Goal: Task Accomplishment & Management: Use online tool/utility

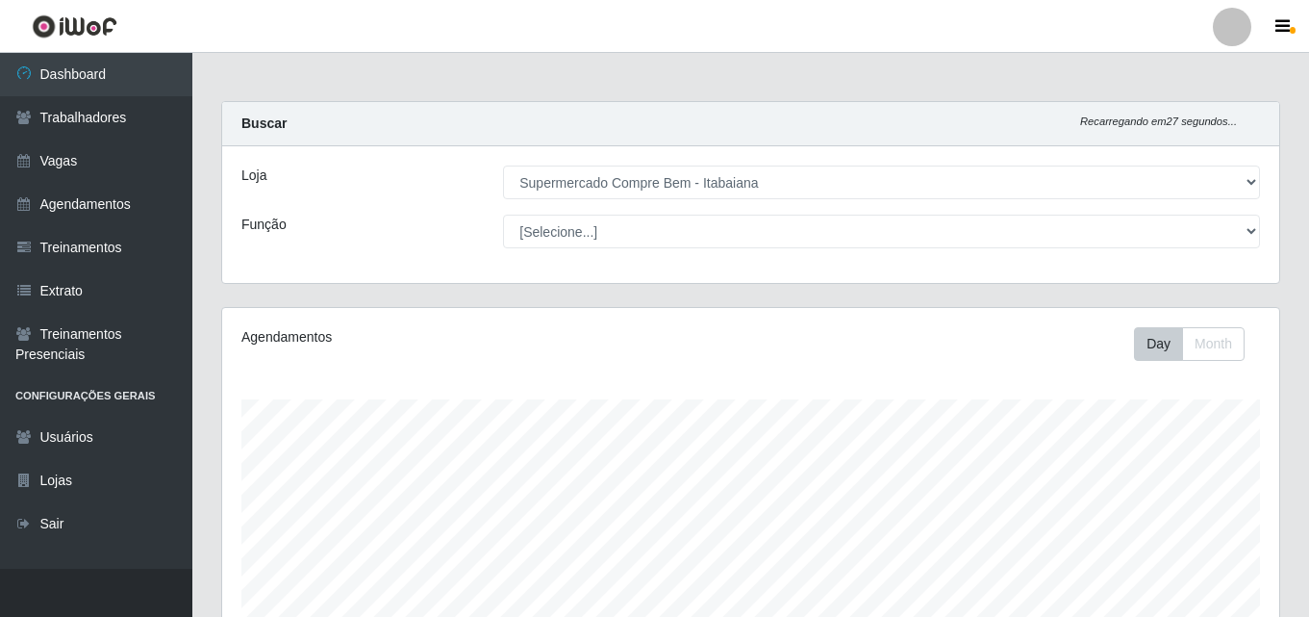
select select "264"
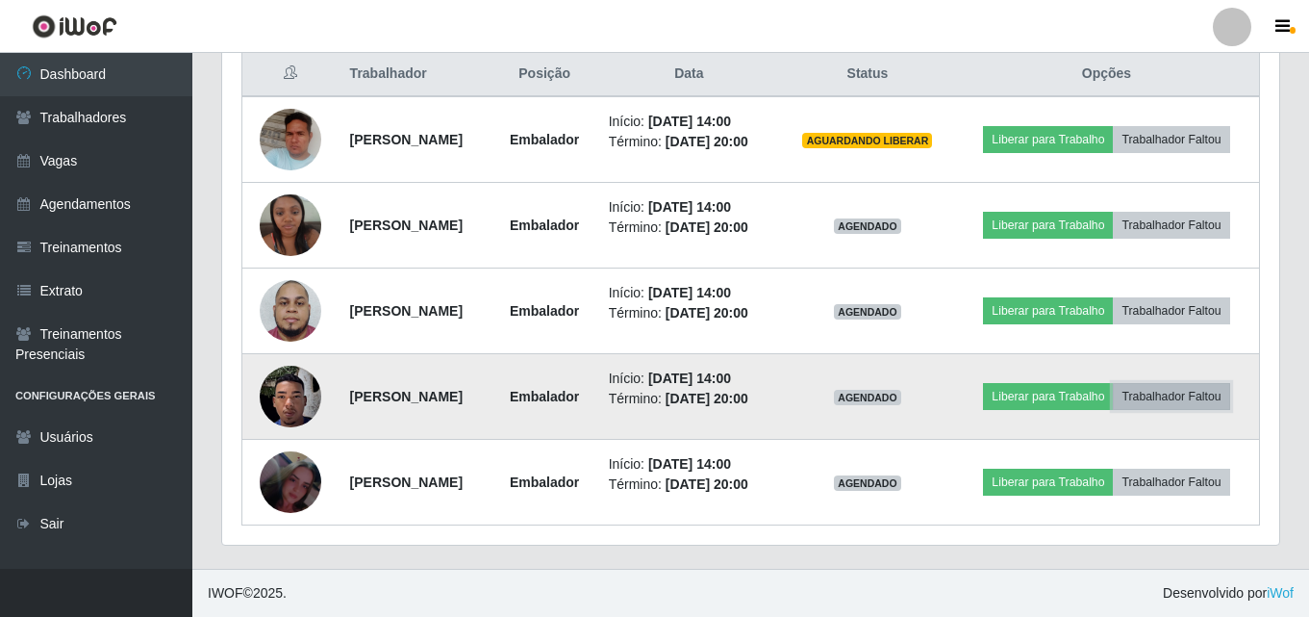
scroll to position [399, 1057]
drag, startPoint x: 0, startPoint y: 0, endPoint x: 1209, endPoint y: 397, distance: 1272.7
click at [1209, 397] on button "Trabalhador Faltou" at bounding box center [1171, 396] width 116 height 27
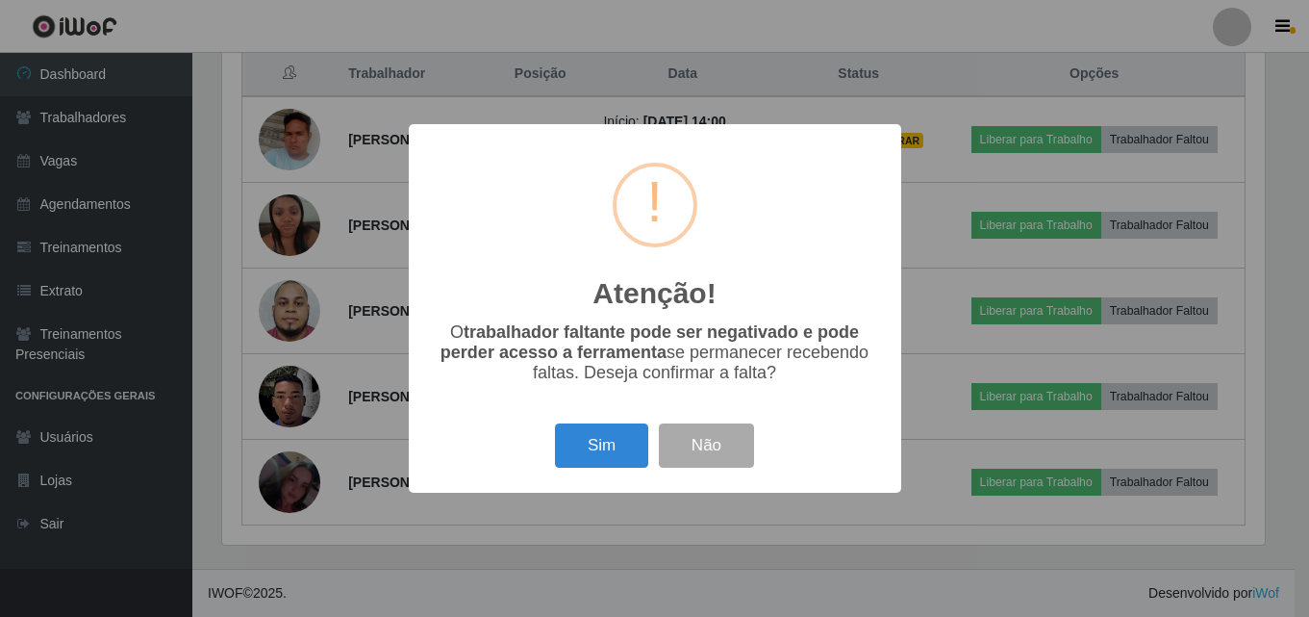
scroll to position [399, 1047]
click at [611, 449] on button "Sim" at bounding box center [603, 445] width 93 height 45
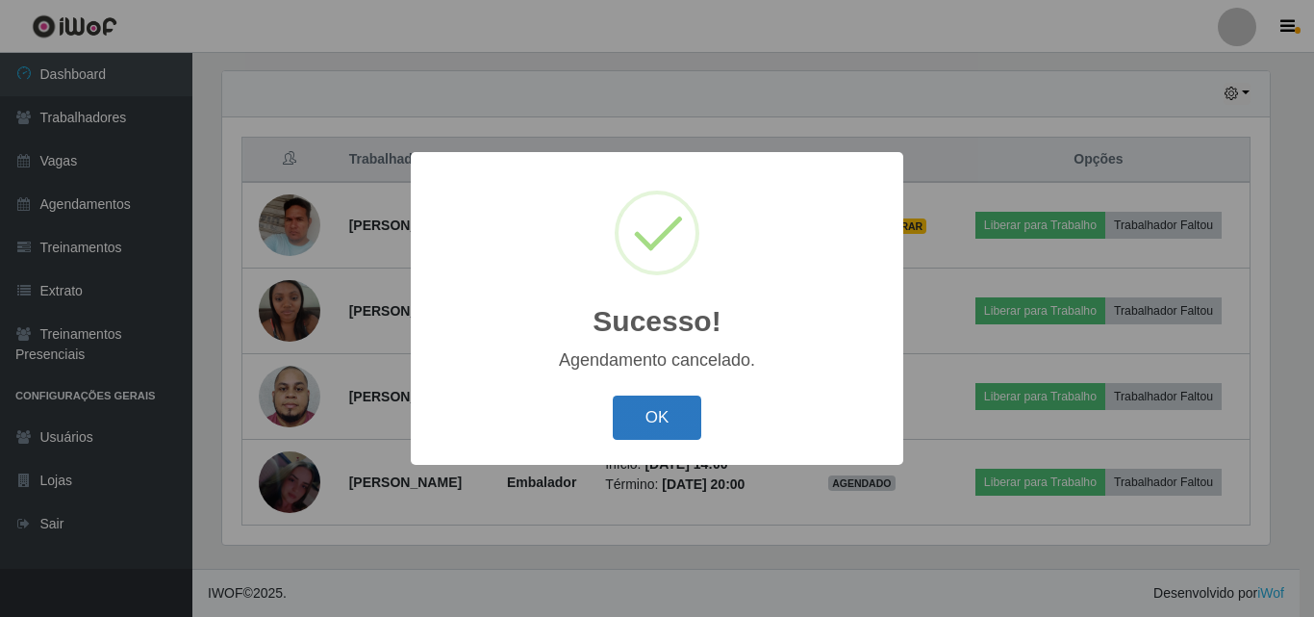
click at [657, 413] on button "OK" at bounding box center [657, 417] width 89 height 45
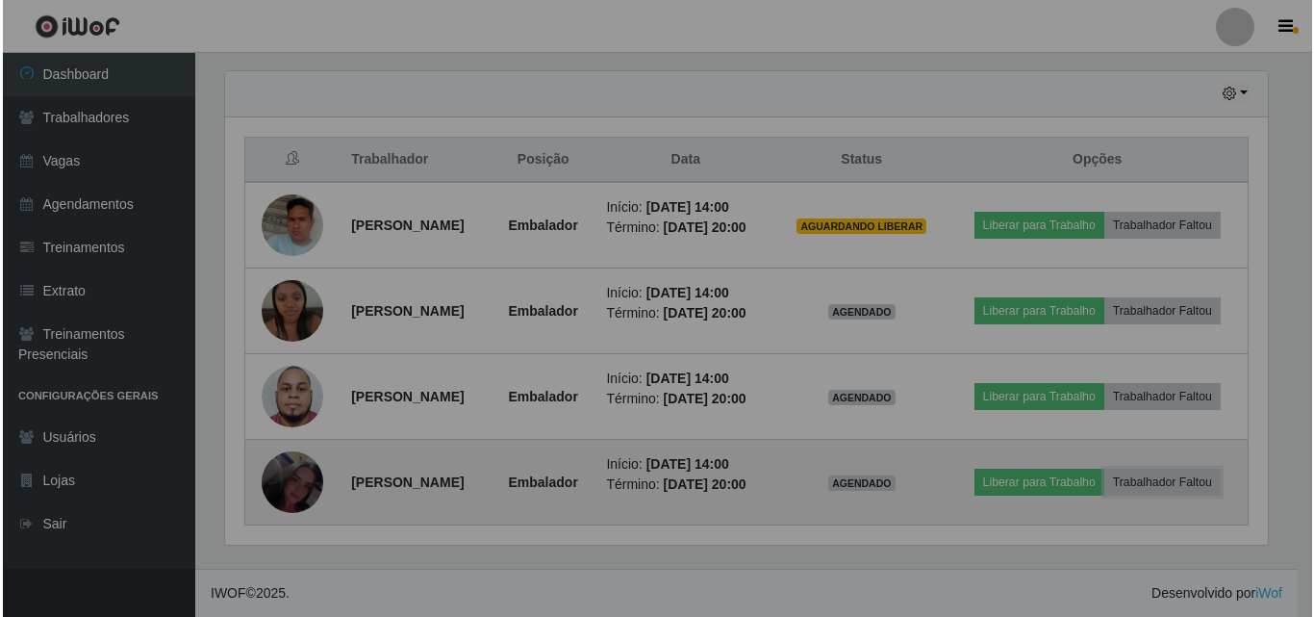
scroll to position [399, 1057]
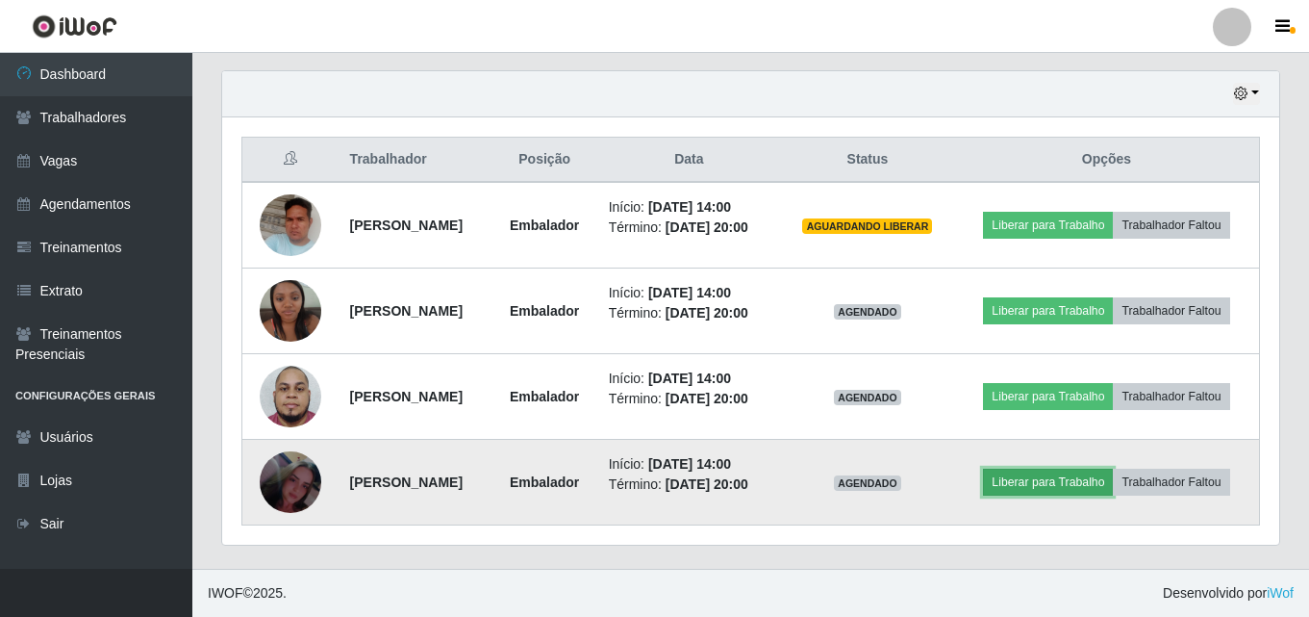
click at [1072, 476] on button "Liberar para Trabalho" at bounding box center [1048, 481] width 130 height 27
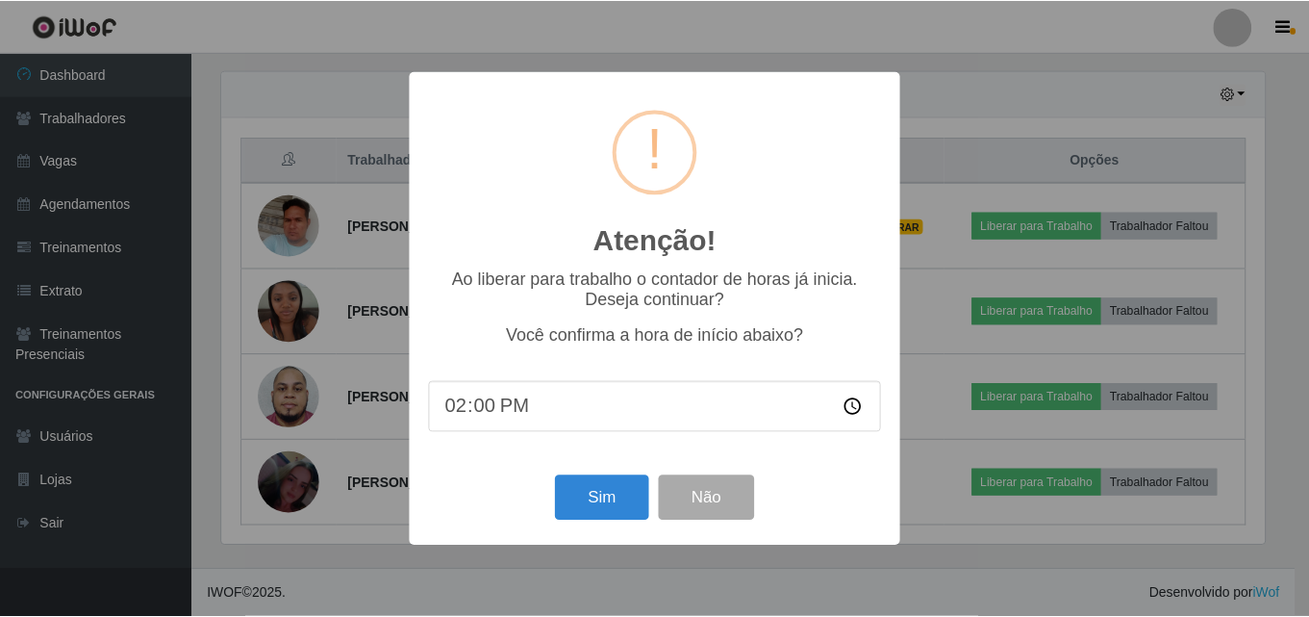
scroll to position [399, 1047]
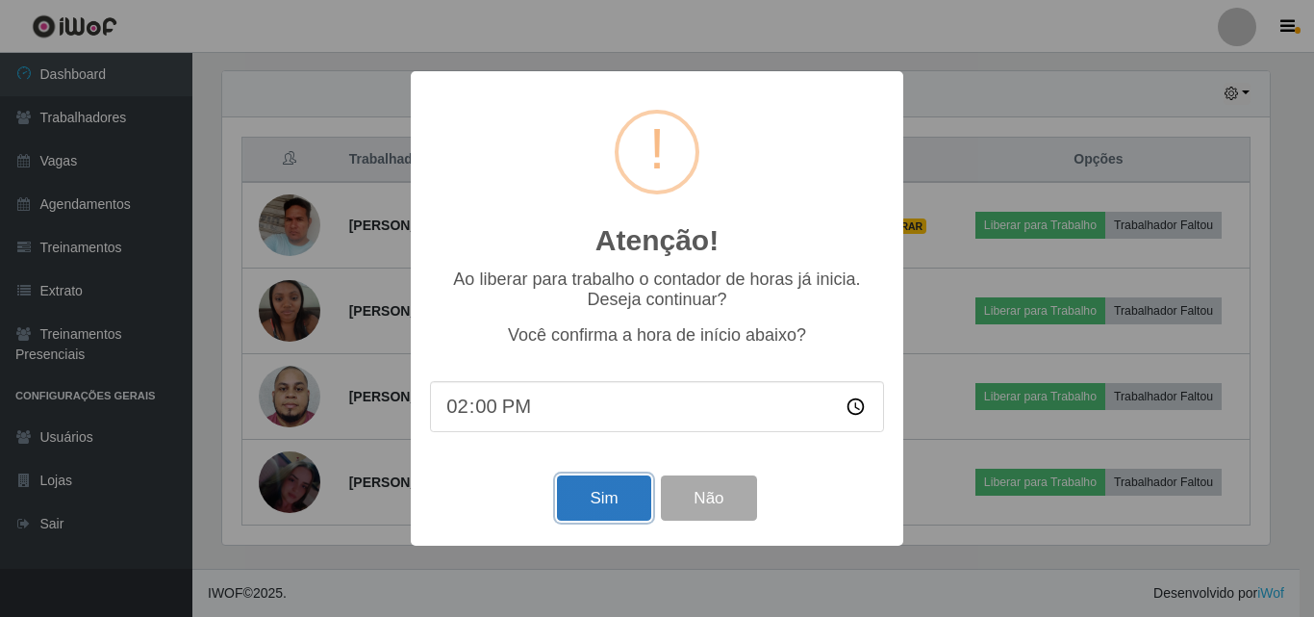
click at [597, 502] on button "Sim" at bounding box center [603, 497] width 93 height 45
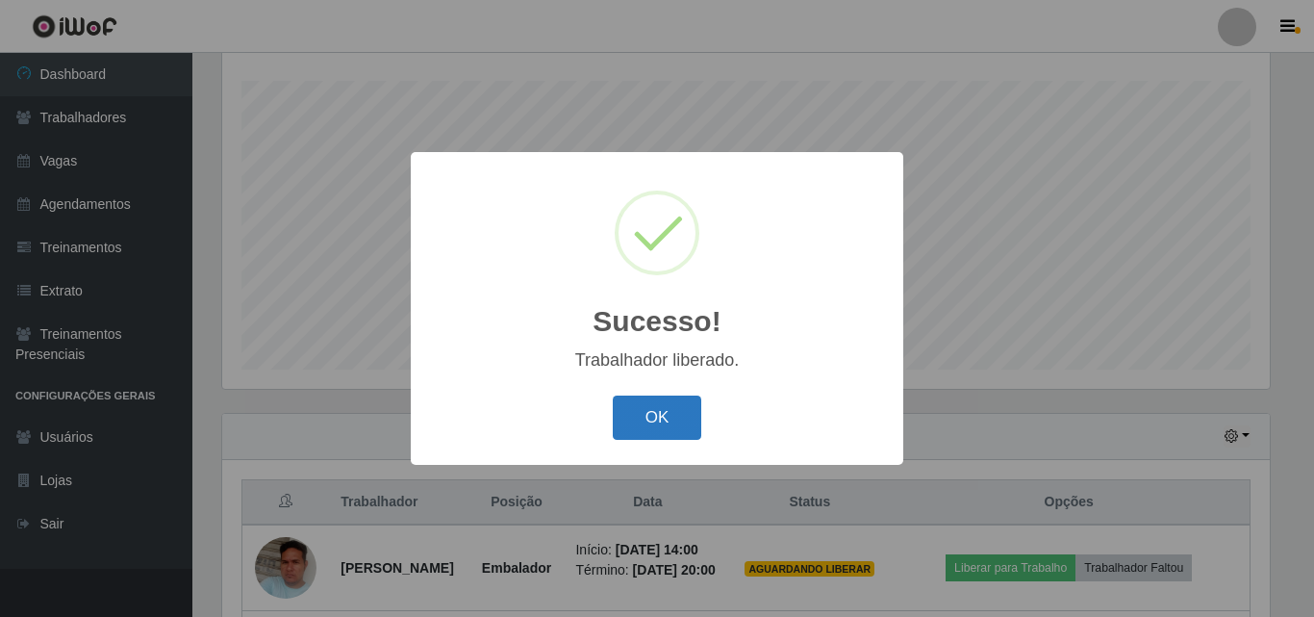
click at [648, 440] on button "OK" at bounding box center [657, 417] width 89 height 45
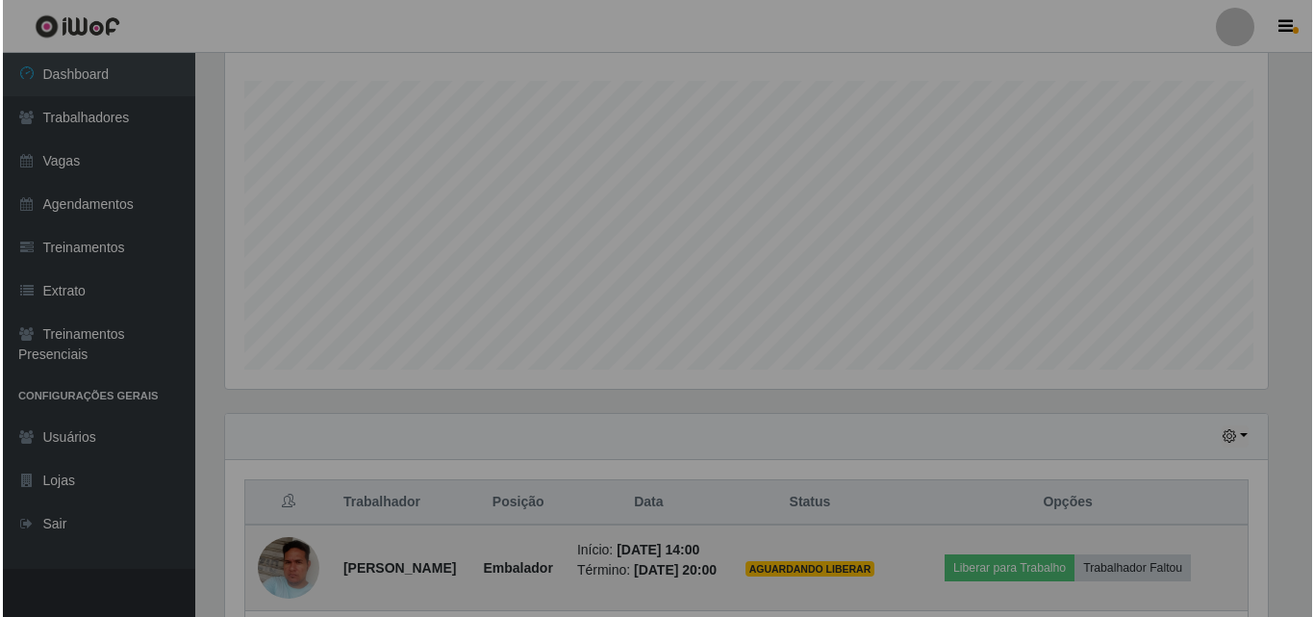
scroll to position [399, 1057]
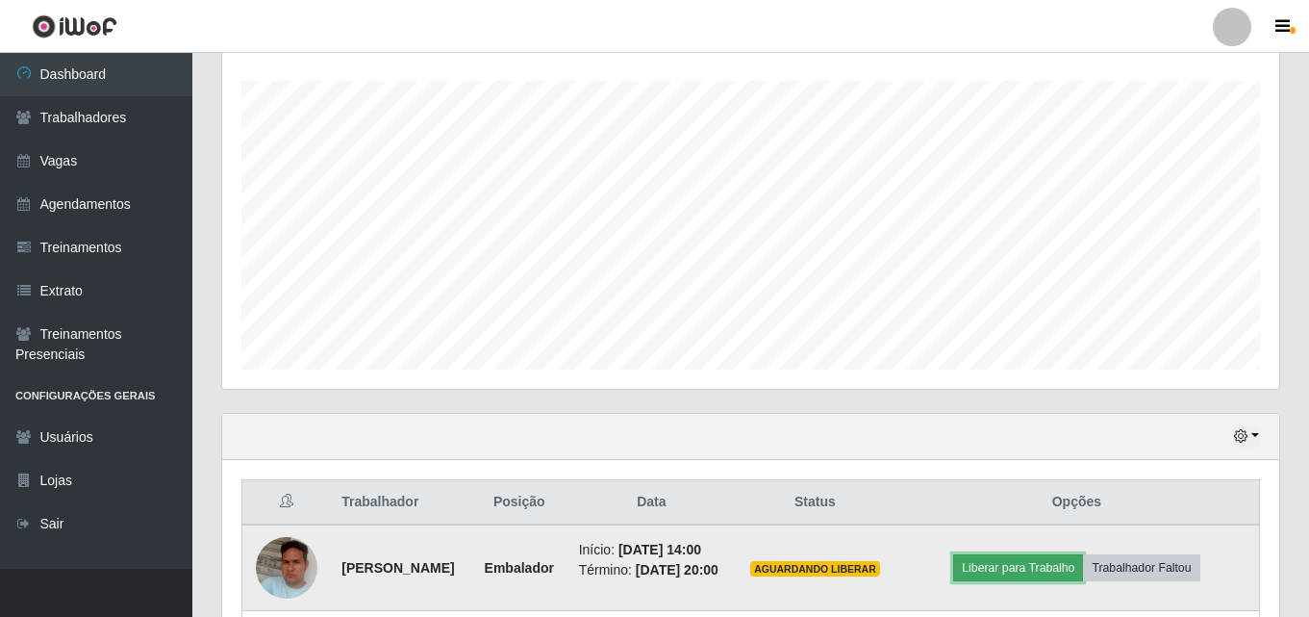
click at [1035, 571] on button "Liberar para Trabalho" at bounding box center [1018, 567] width 130 height 27
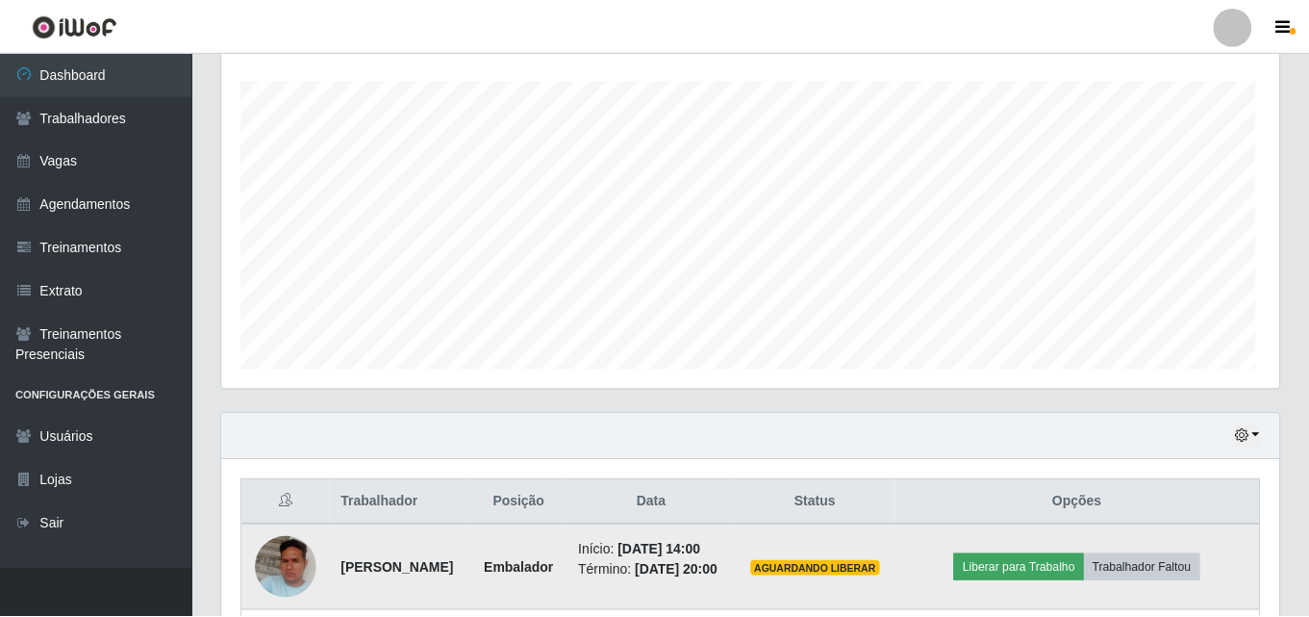
scroll to position [399, 1047]
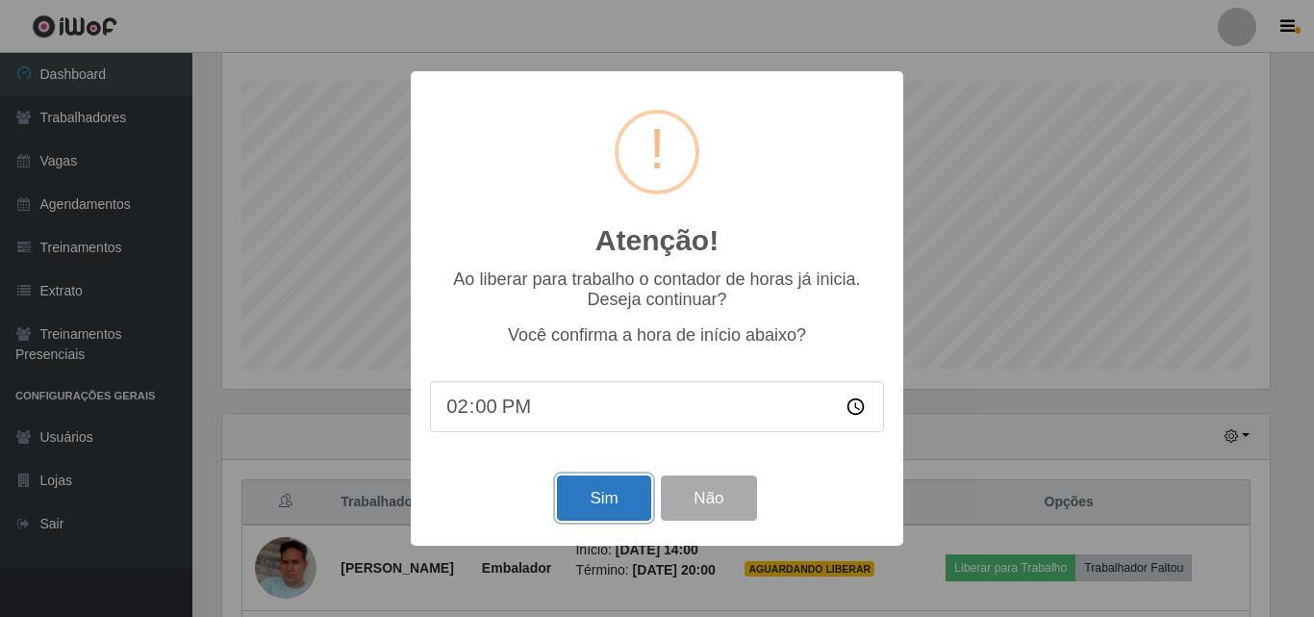
click at [596, 520] on button "Sim" at bounding box center [603, 497] width 93 height 45
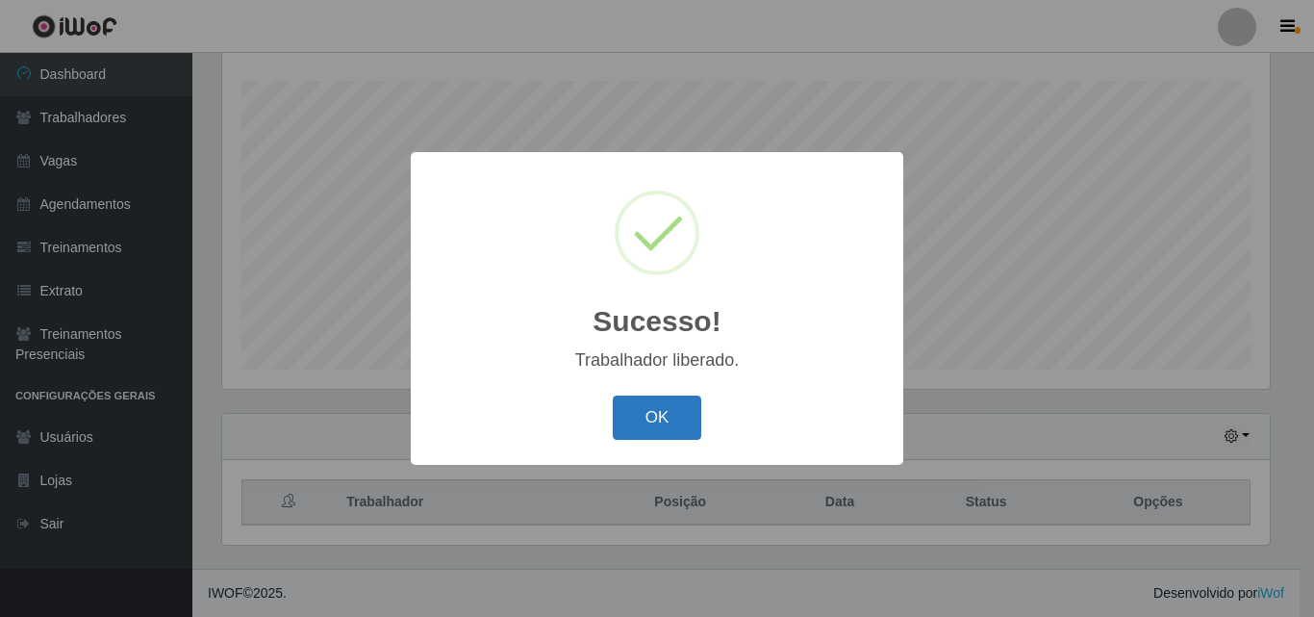
click at [634, 406] on button "OK" at bounding box center [657, 417] width 89 height 45
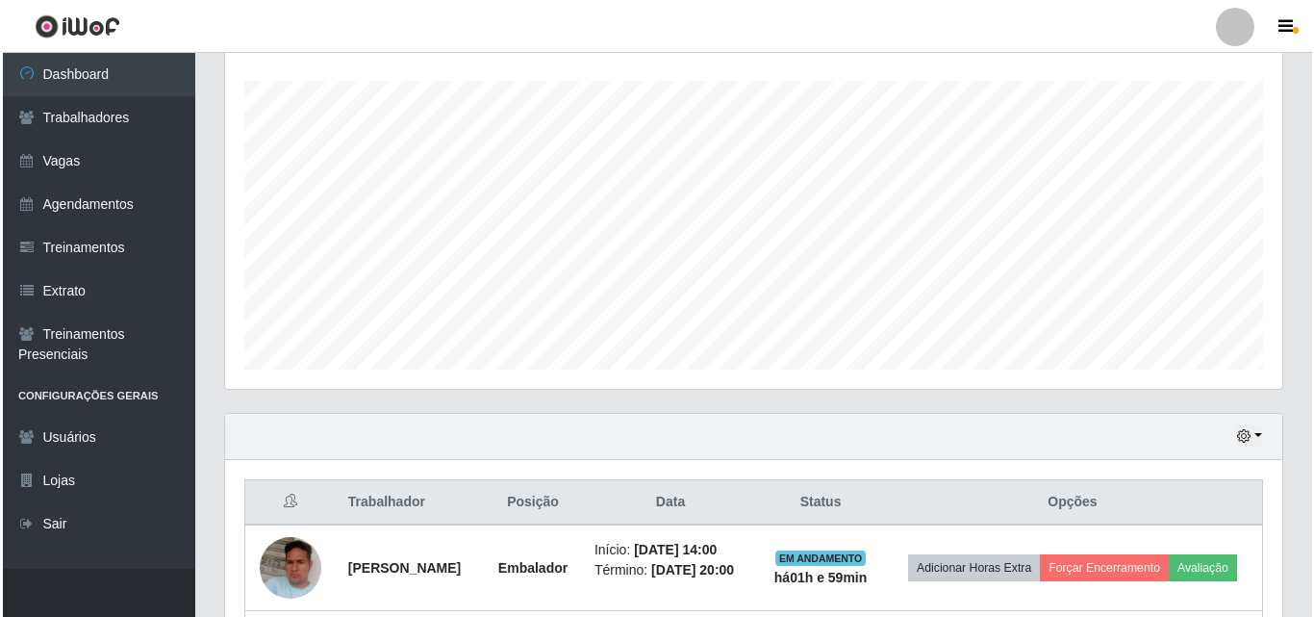
scroll to position [719, 0]
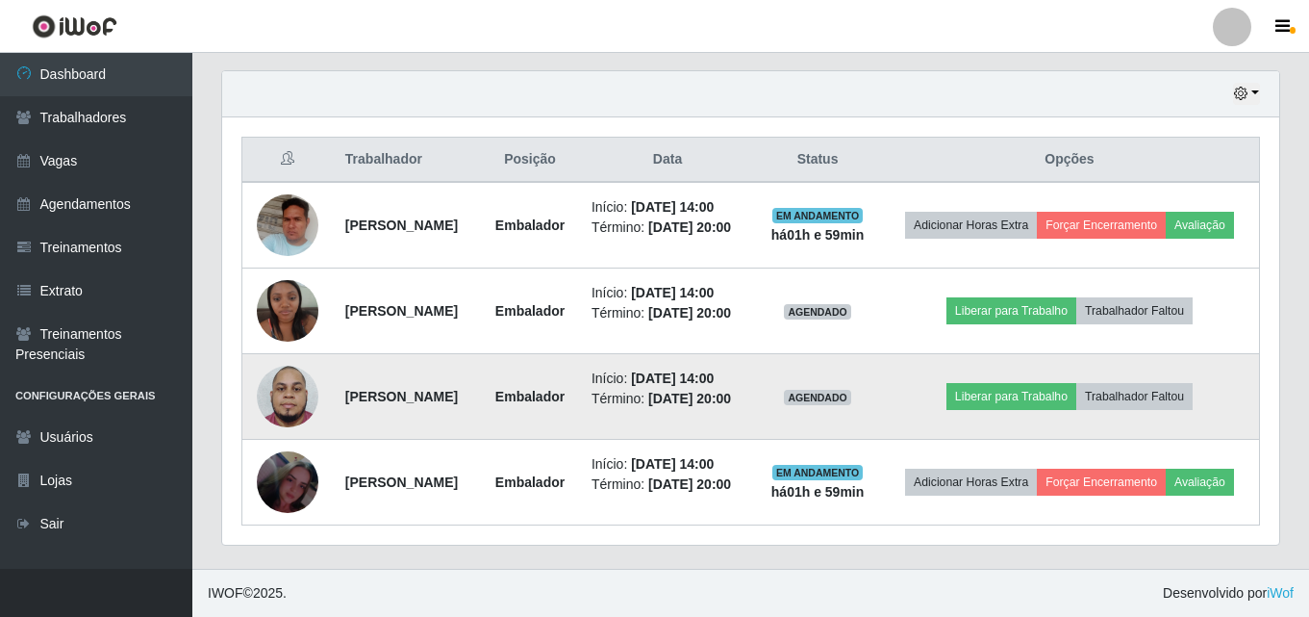
click at [1026, 359] on td "Liberar para Trabalho Trabalhador Faltou" at bounding box center [1070, 397] width 380 height 86
click at [1010, 383] on button "Liberar para Trabalho" at bounding box center [1011, 396] width 130 height 27
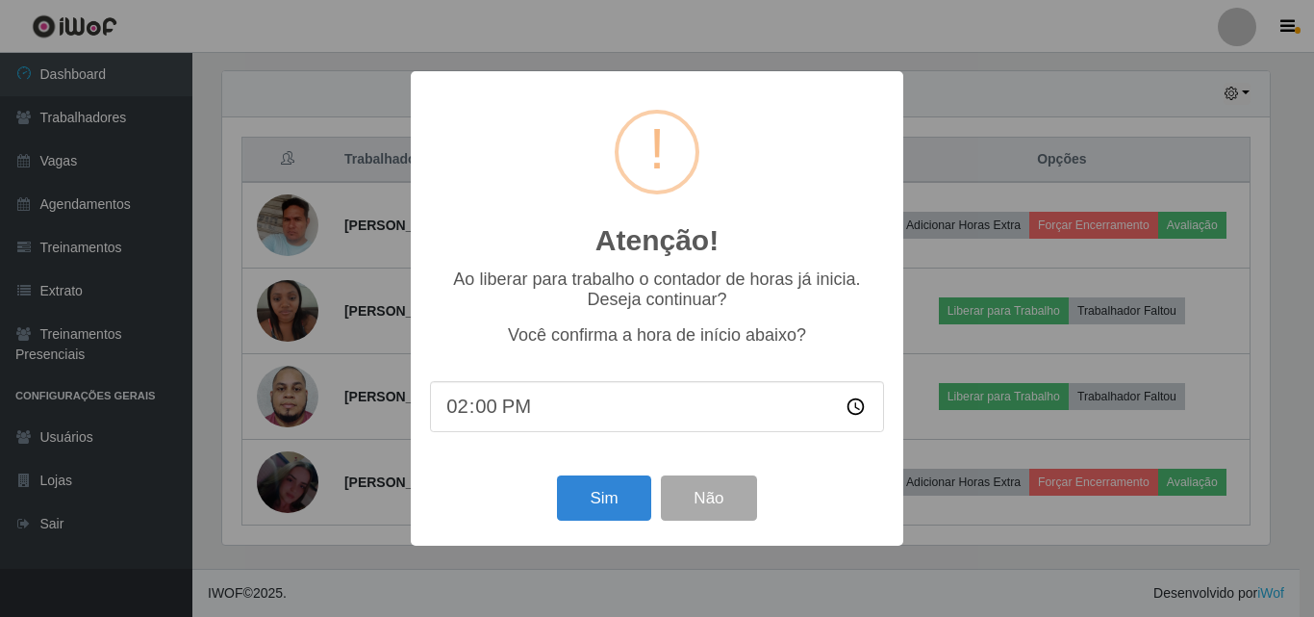
scroll to position [0, 0]
click at [611, 480] on button "Sim" at bounding box center [603, 497] width 93 height 45
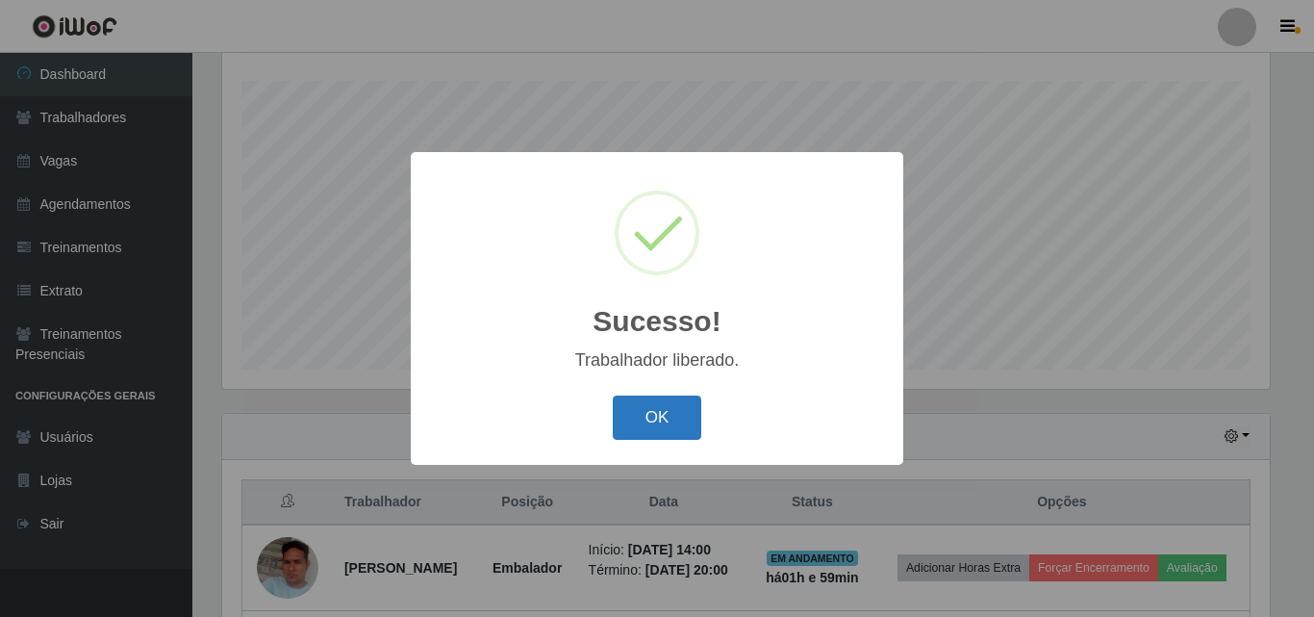
click at [628, 422] on button "OK" at bounding box center [657, 417] width 89 height 45
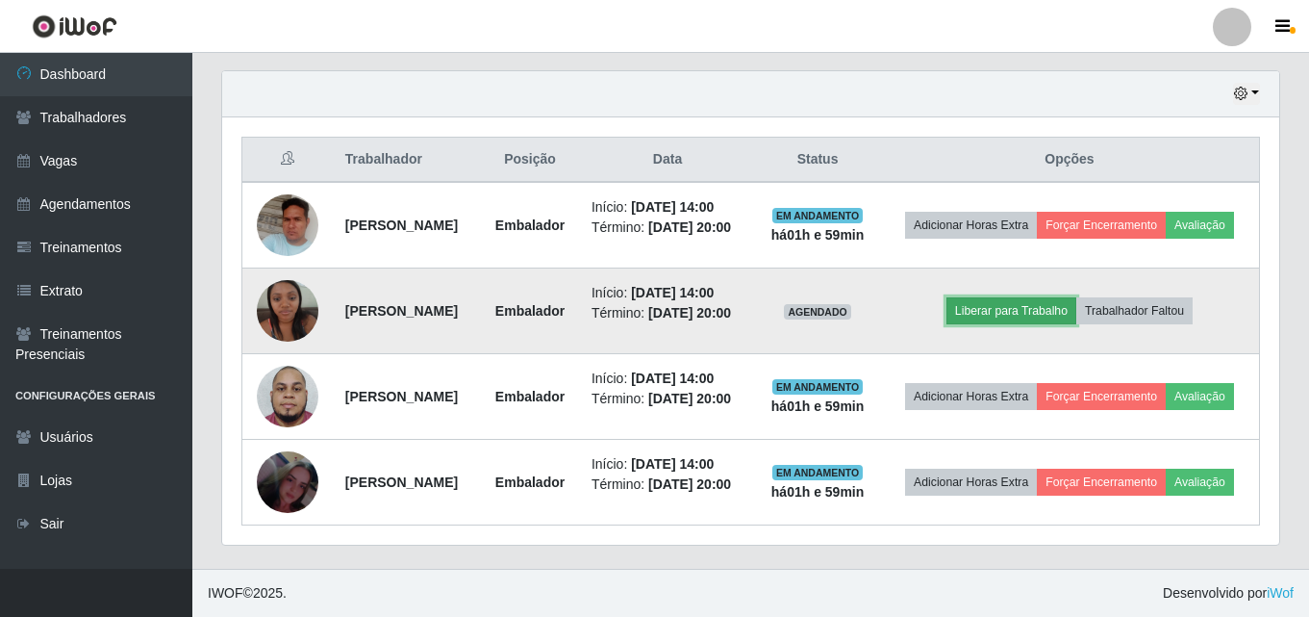
click at [1027, 297] on button "Liberar para Trabalho" at bounding box center [1011, 310] width 130 height 27
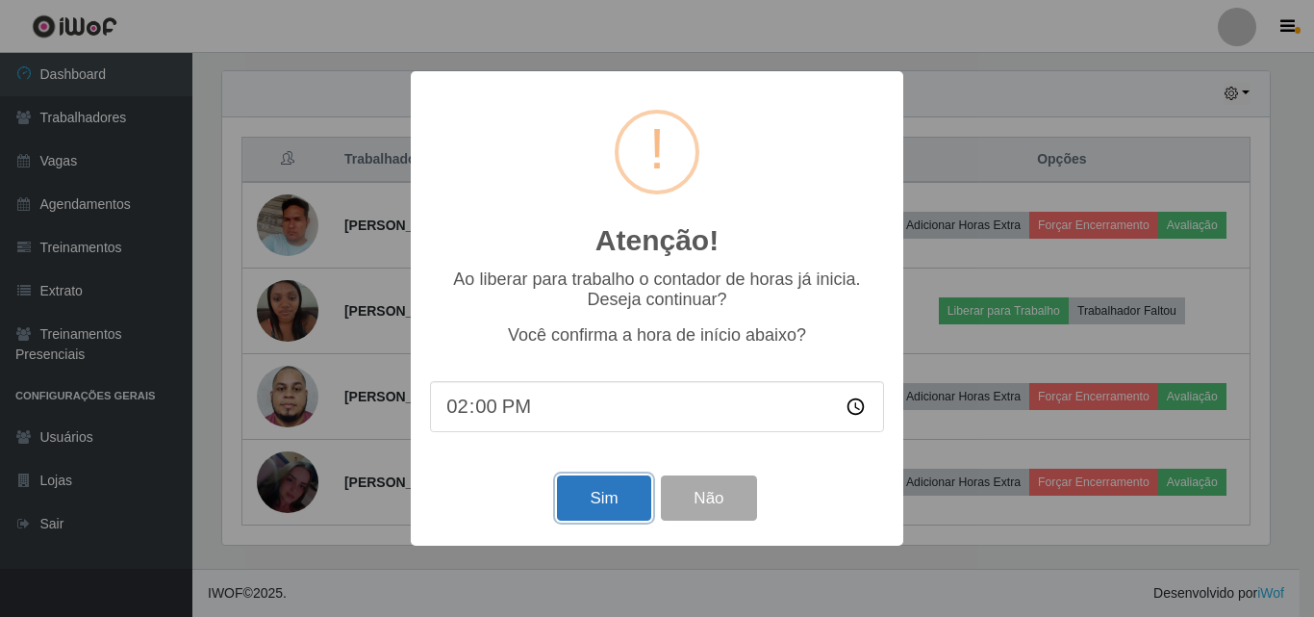
click at [615, 501] on button "Sim" at bounding box center [603, 497] width 93 height 45
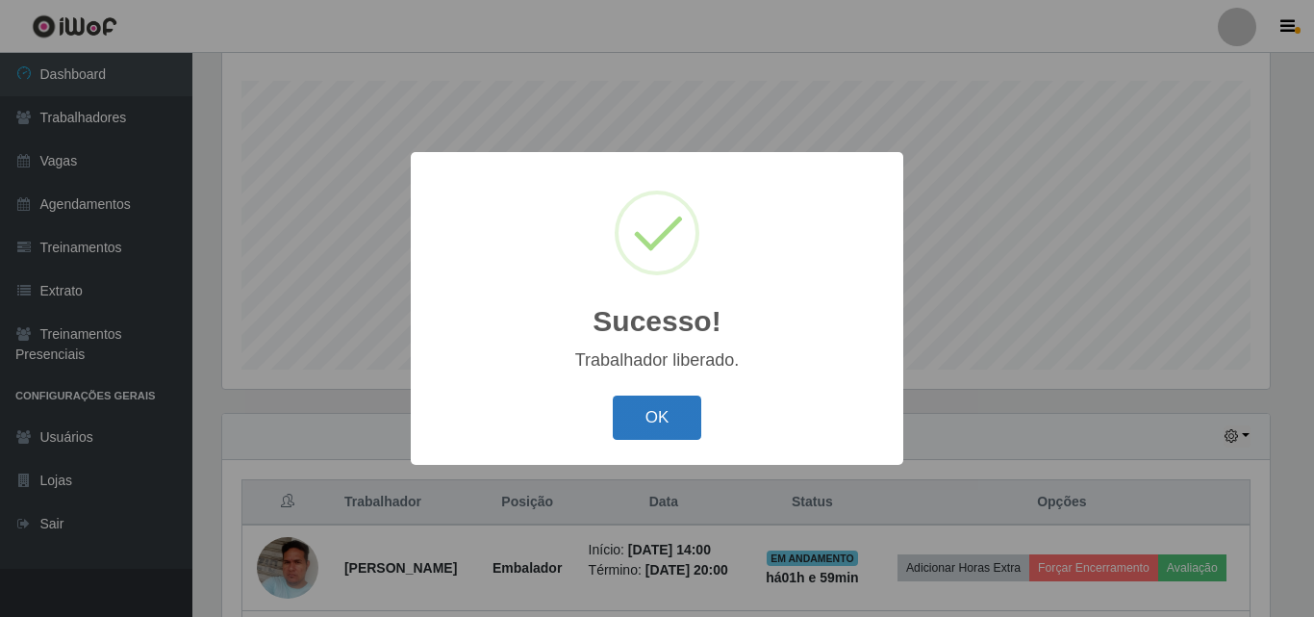
click at [661, 410] on button "OK" at bounding box center [657, 417] width 89 height 45
